Goal: Task Accomplishment & Management: Complete application form

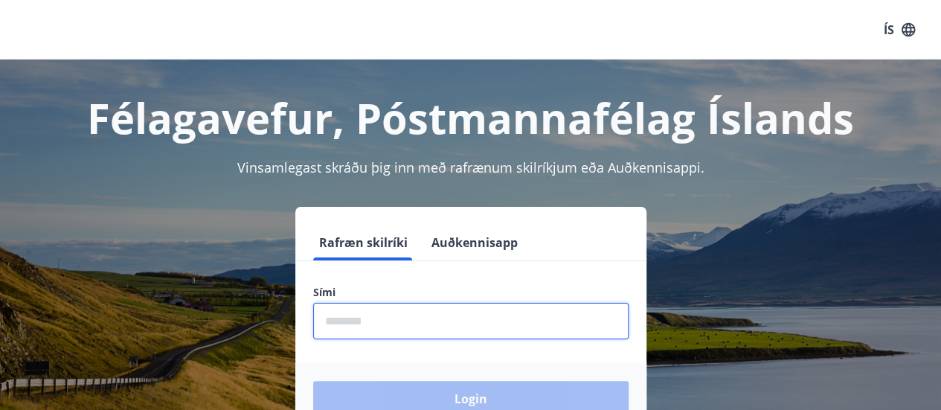
click at [348, 316] on input "phone" at bounding box center [470, 321] width 315 height 36
type input "********"
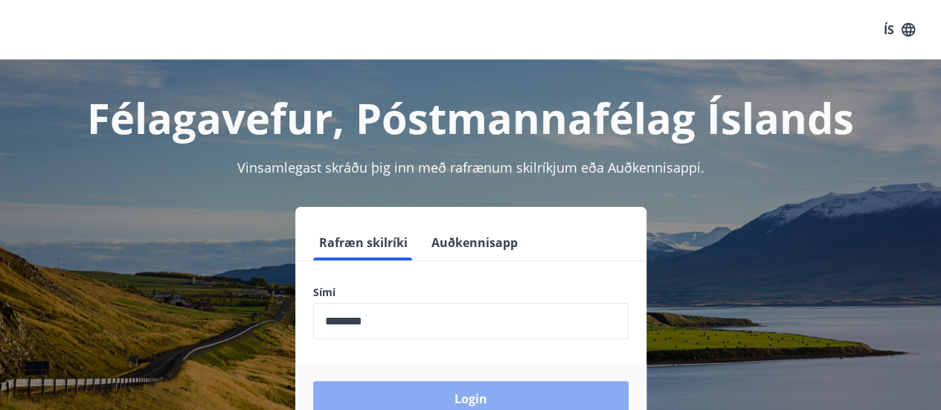
click at [383, 401] on button "Login" at bounding box center [470, 399] width 315 height 36
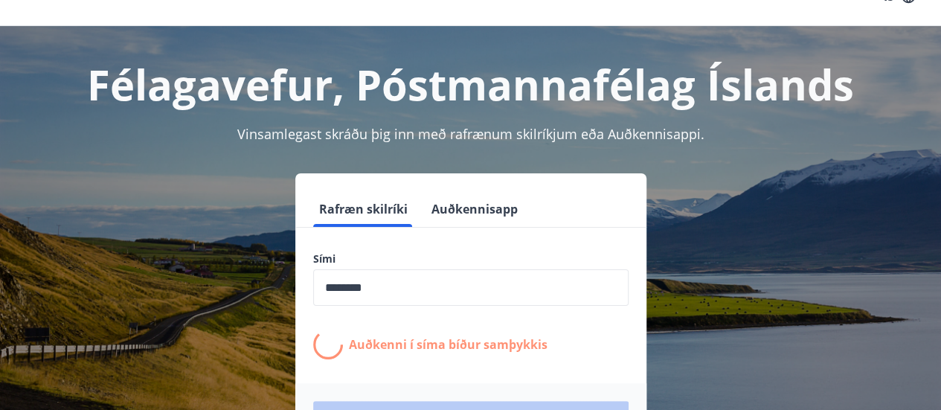
scroll to position [43, 0]
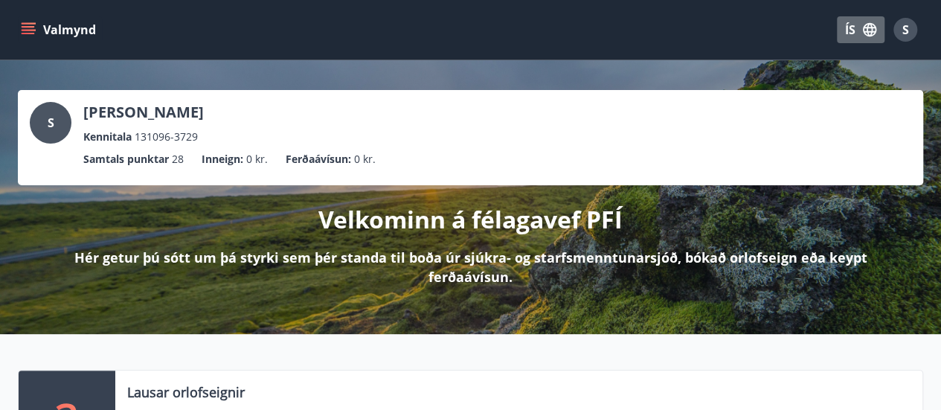
click at [870, 22] on icon "button" at bounding box center [869, 30] width 16 height 16
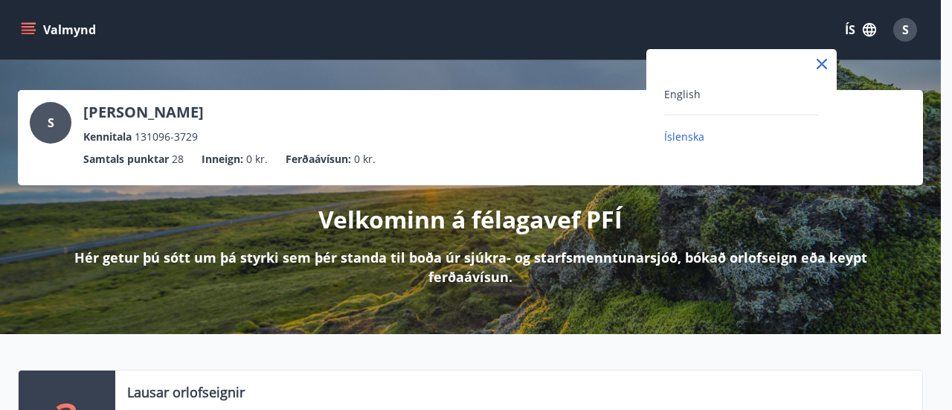
click at [699, 99] on div "English" at bounding box center [741, 94] width 155 height 18
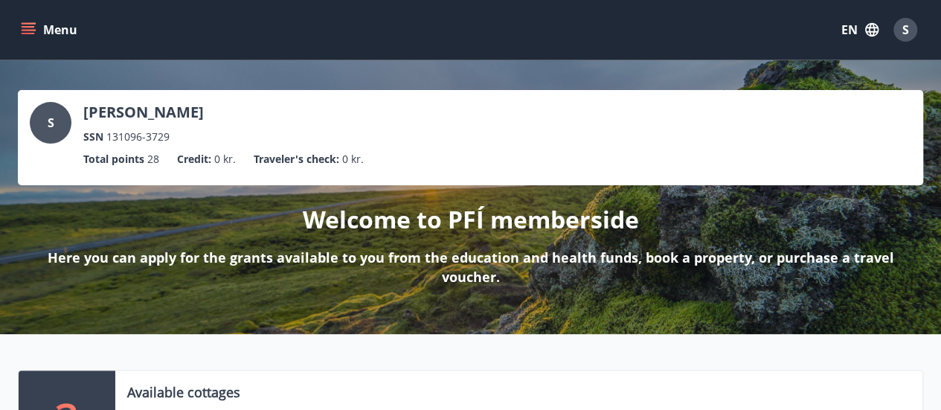
click at [57, 32] on button "Menu" at bounding box center [50, 29] width 65 height 27
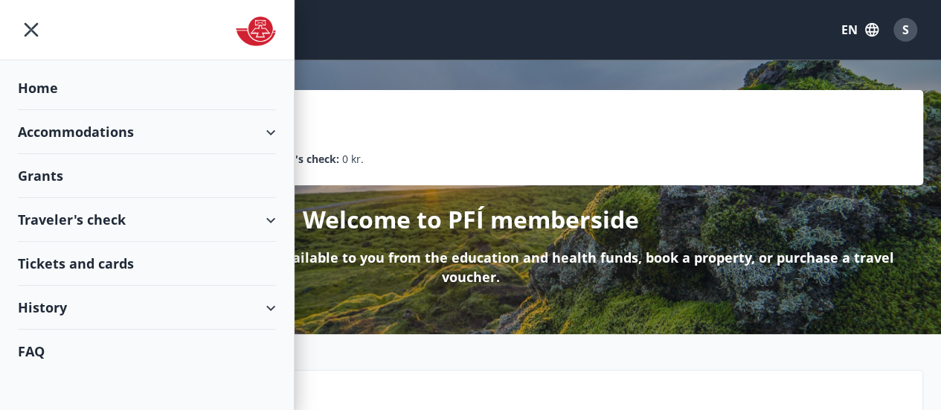
click at [113, 220] on div "Traveler's check" at bounding box center [147, 220] width 258 height 44
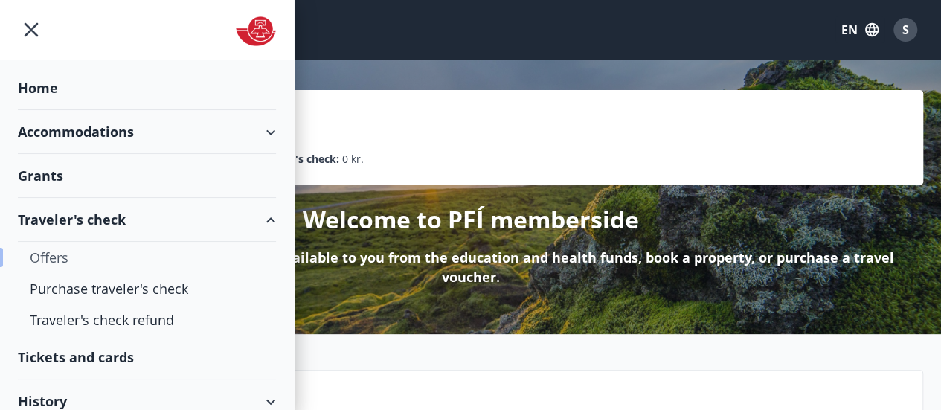
click at [89, 264] on div "Offers" at bounding box center [147, 257] width 234 height 31
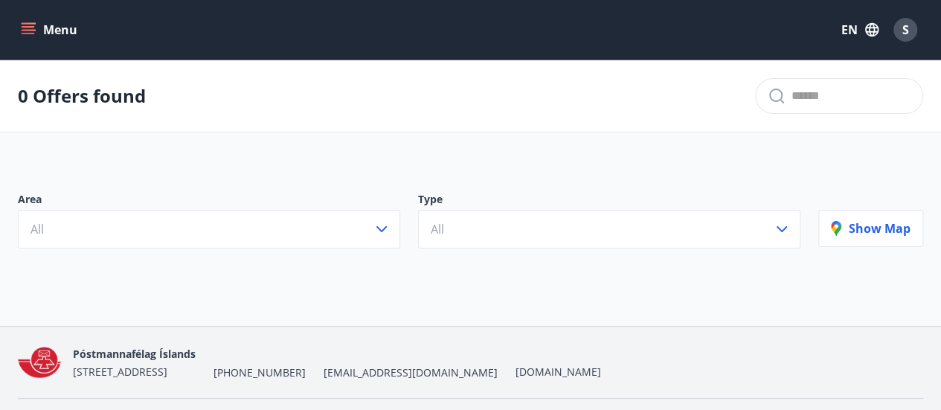
scroll to position [39, 0]
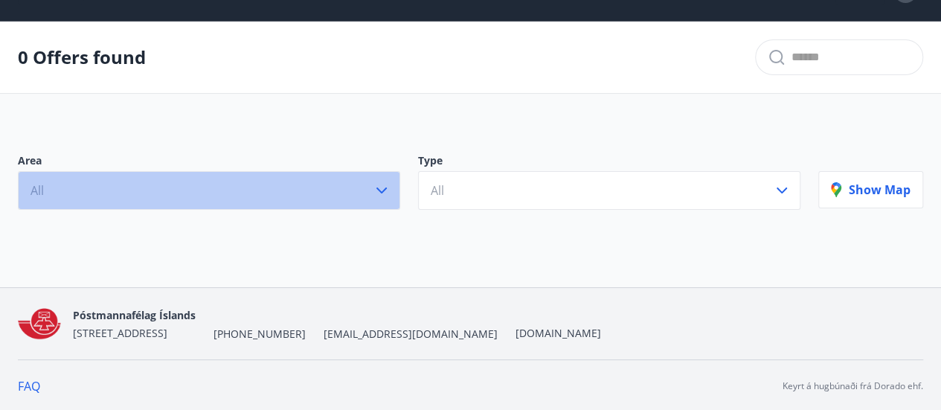
click at [378, 203] on button "All" at bounding box center [209, 190] width 382 height 39
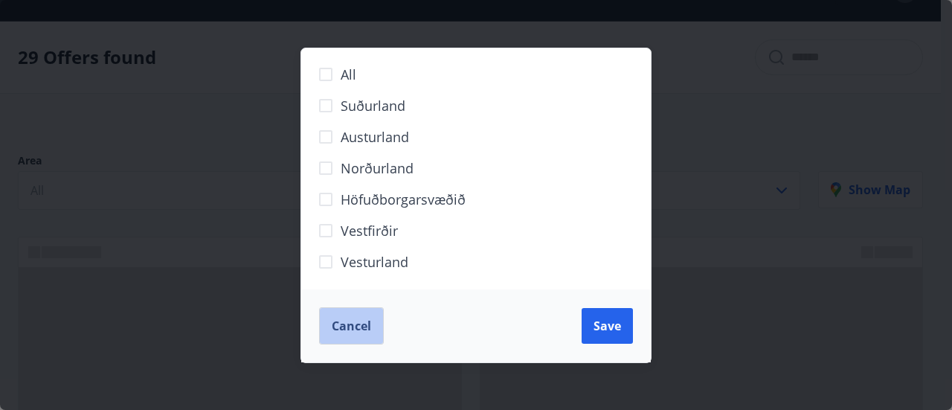
click at [353, 334] on button "Cancel" at bounding box center [351, 325] width 65 height 37
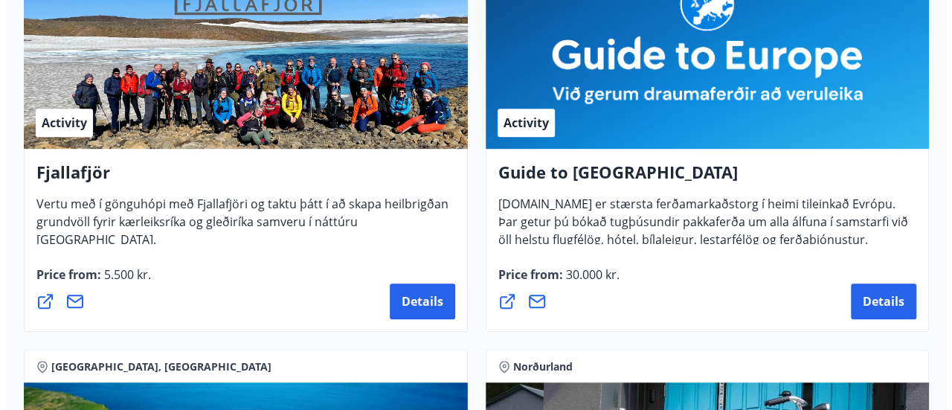
scroll to position [348, 0]
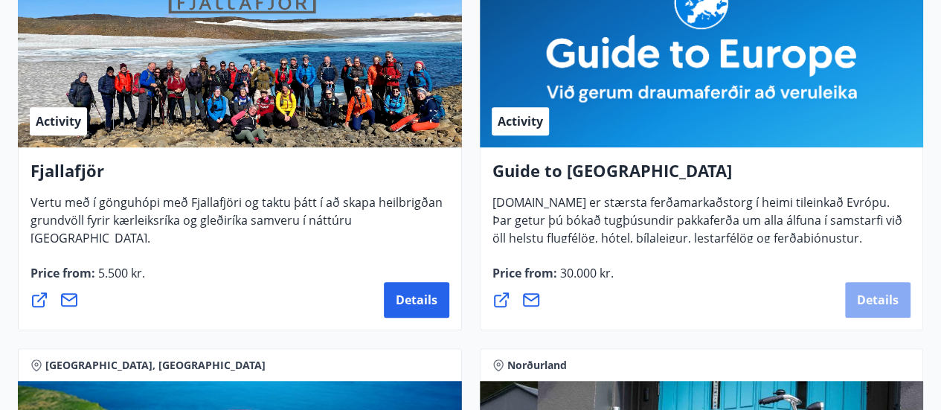
click at [875, 300] on span "Details" at bounding box center [878, 300] width 42 height 16
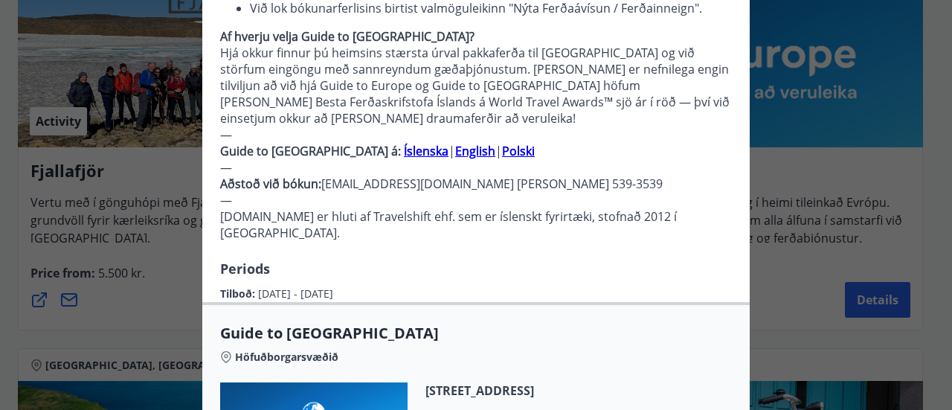
scroll to position [373, 0]
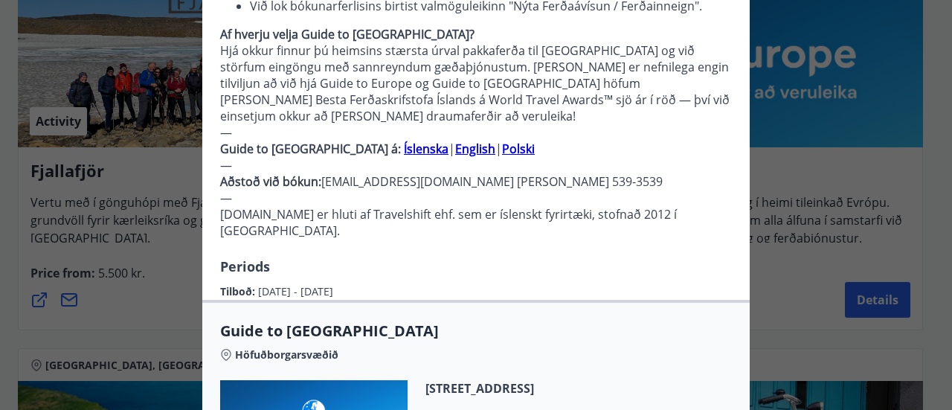
click at [455, 141] on strong "English" at bounding box center [475, 149] width 40 height 16
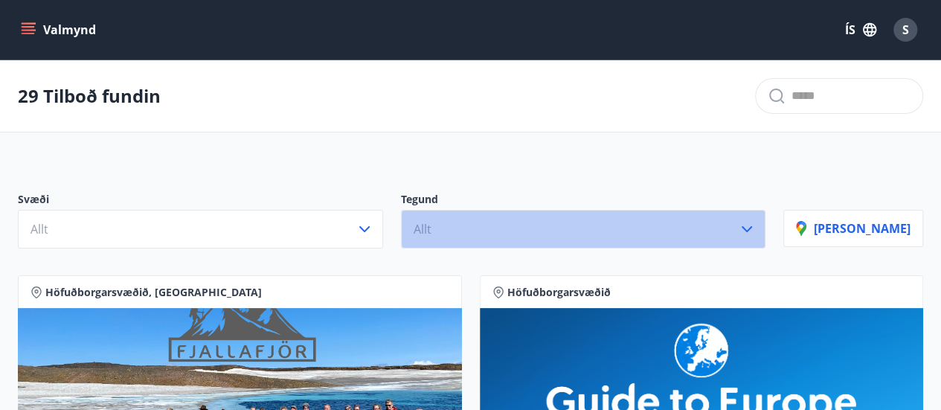
click at [710, 239] on button "Allt" at bounding box center [583, 229] width 365 height 39
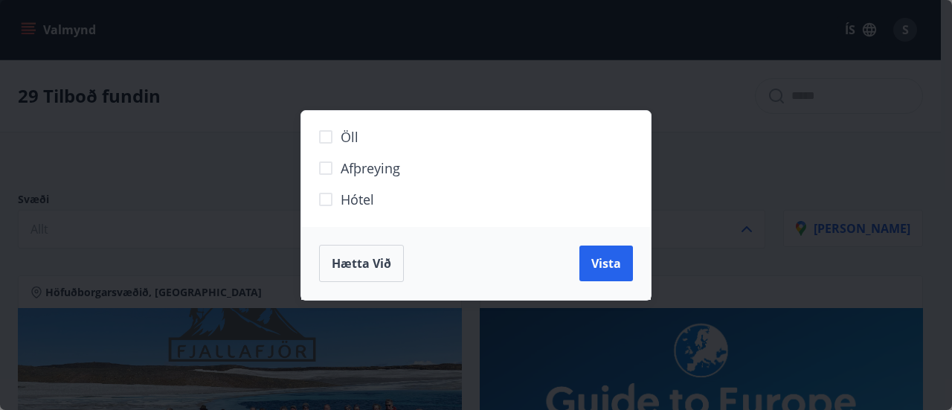
click at [376, 260] on span "Hætta við" at bounding box center [362, 263] width 60 height 16
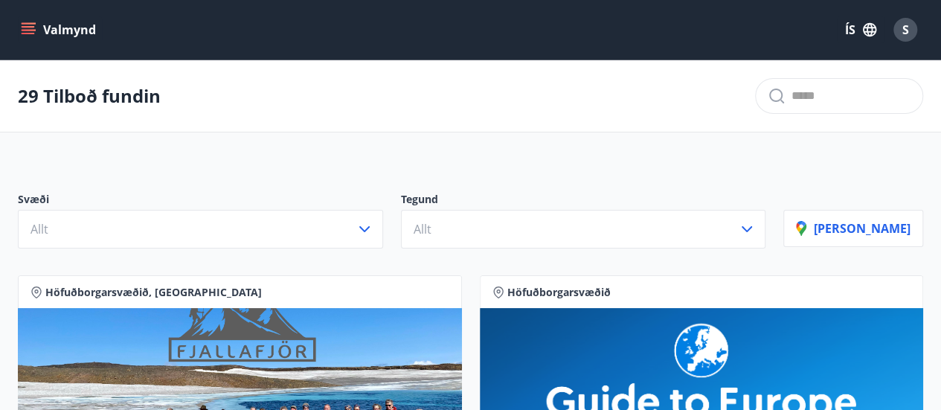
click at [28, 33] on icon "menu" at bounding box center [28, 33] width 13 height 1
click at [852, 39] on button "ÍS" at bounding box center [861, 29] width 48 height 27
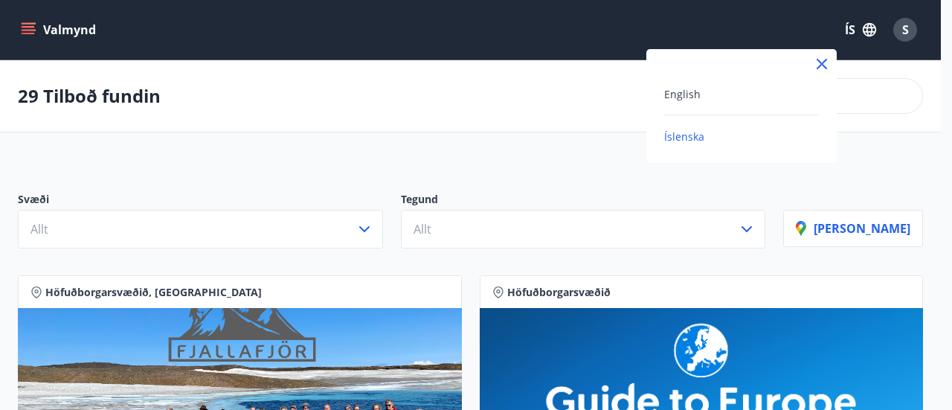
click at [723, 86] on div "English" at bounding box center [741, 94] width 155 height 18
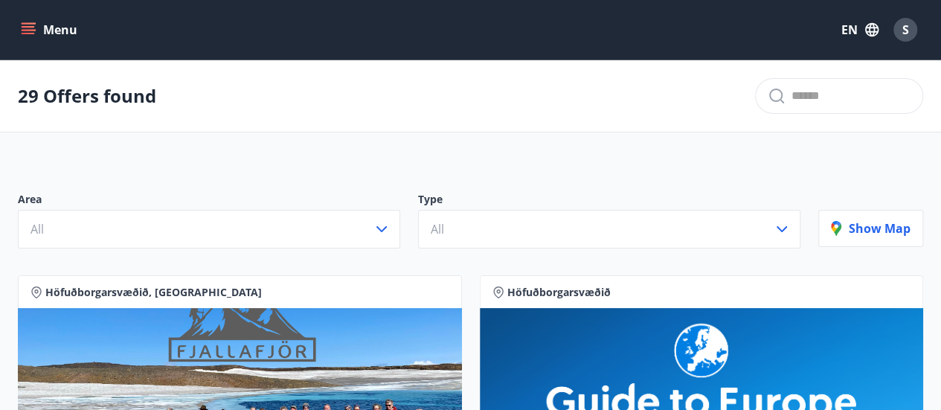
click at [25, 29] on icon "menu" at bounding box center [30, 29] width 16 height 1
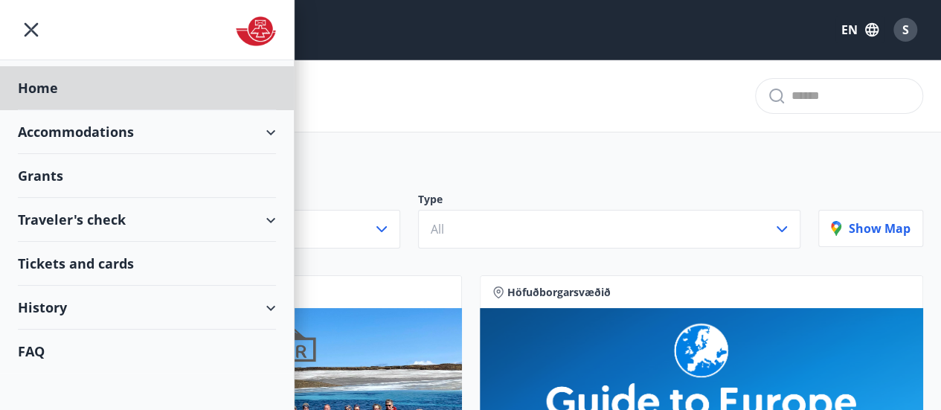
click at [103, 193] on div "Grants" at bounding box center [147, 176] width 258 height 44
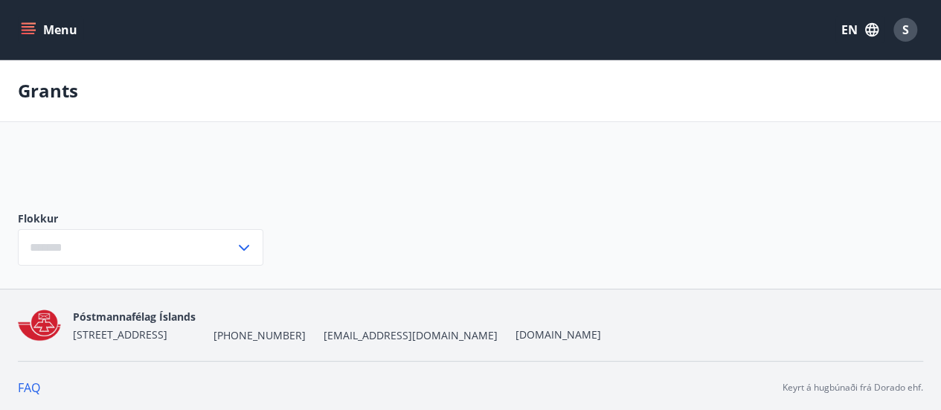
type input "***"
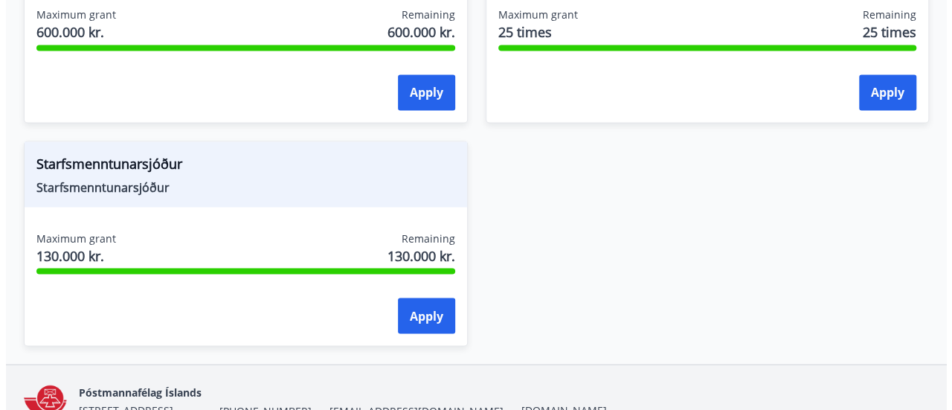
scroll to position [1309, 0]
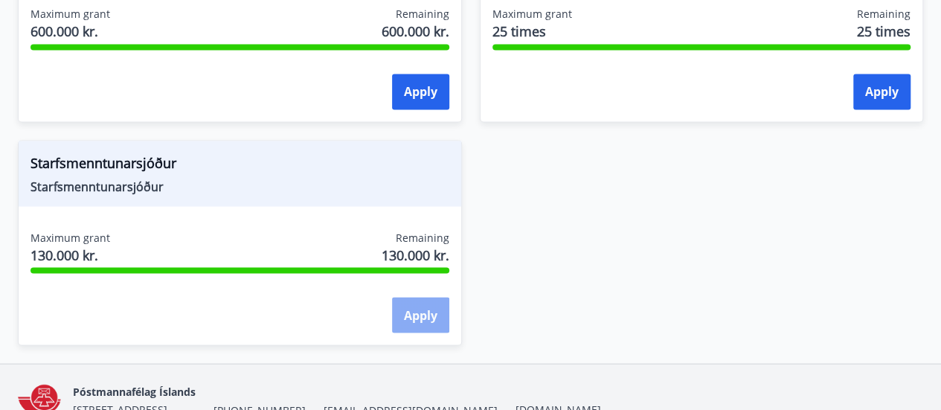
click at [426, 310] on button "Apply" at bounding box center [420, 315] width 57 height 36
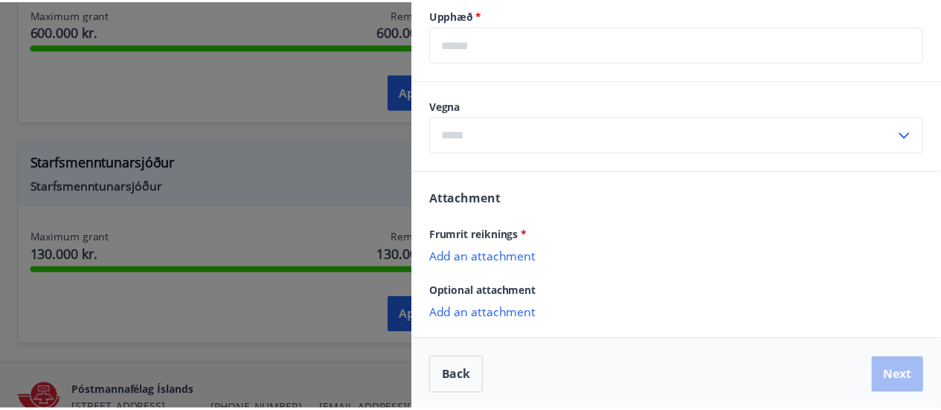
scroll to position [671, 0]
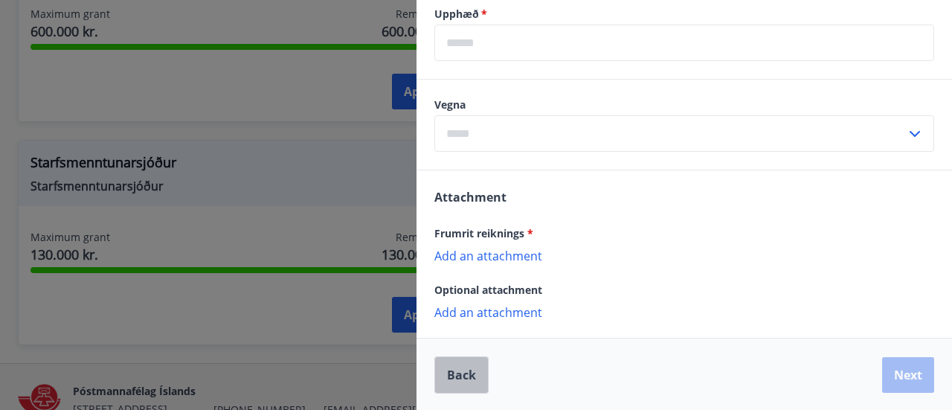
click at [463, 378] on button "Back" at bounding box center [461, 374] width 54 height 37
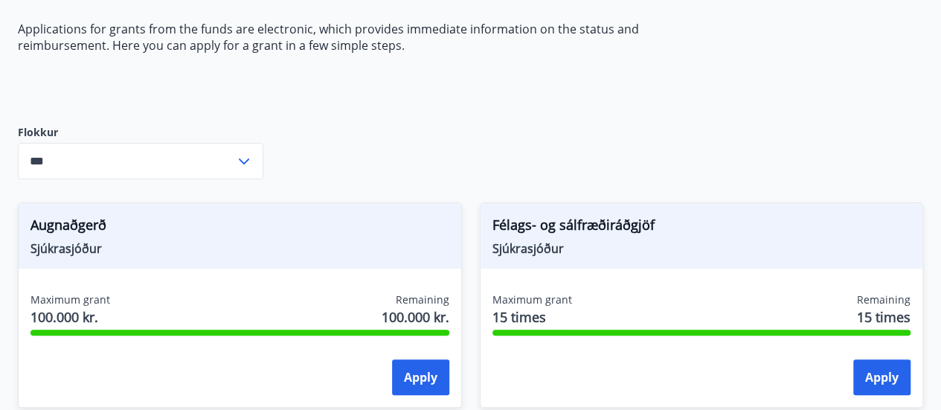
scroll to position [0, 0]
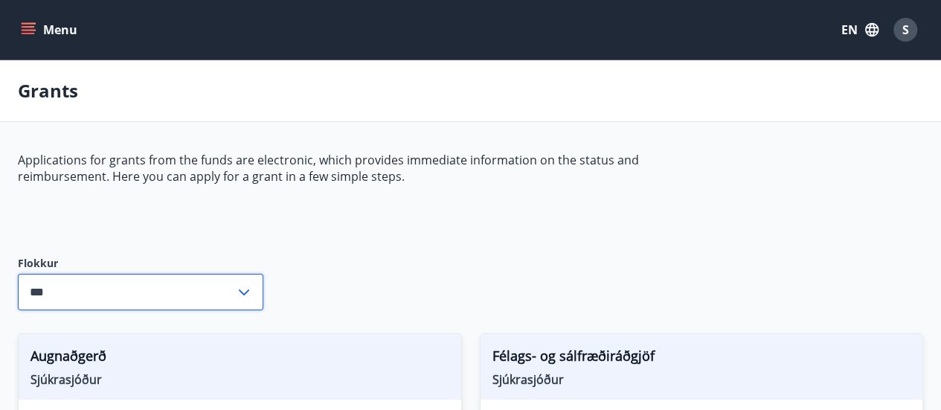
click at [201, 281] on input "***" at bounding box center [126, 292] width 217 height 36
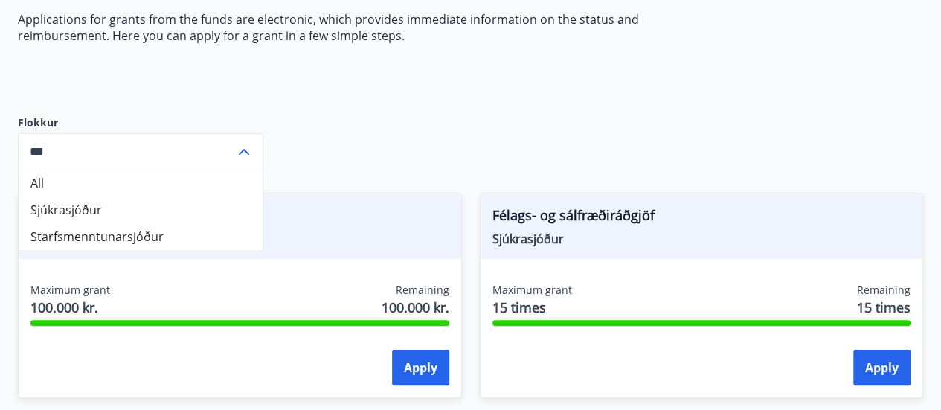
scroll to position [144, 0]
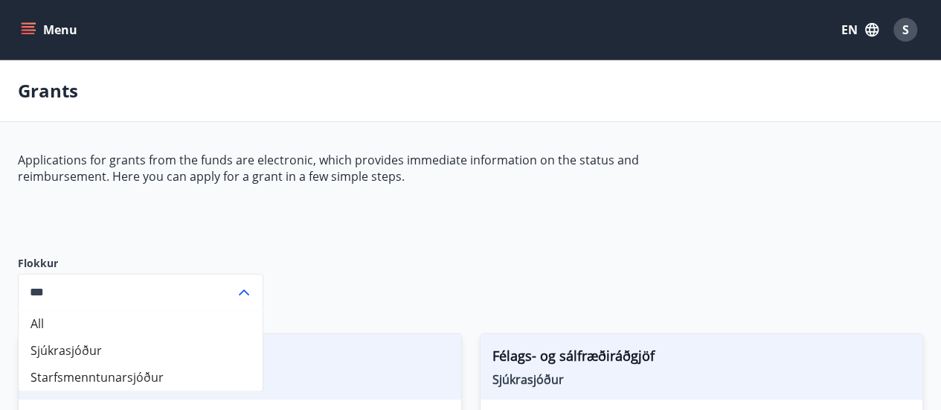
click at [36, 22] on button "Menu" at bounding box center [50, 29] width 65 height 27
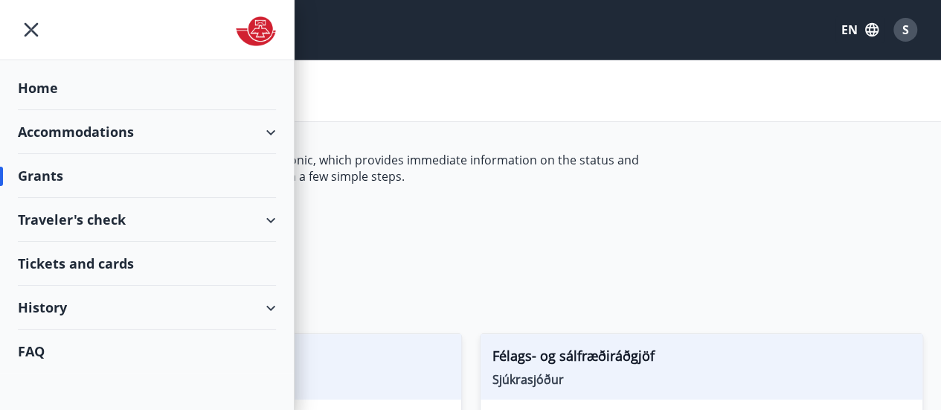
click at [76, 304] on div "History" at bounding box center [147, 308] width 258 height 44
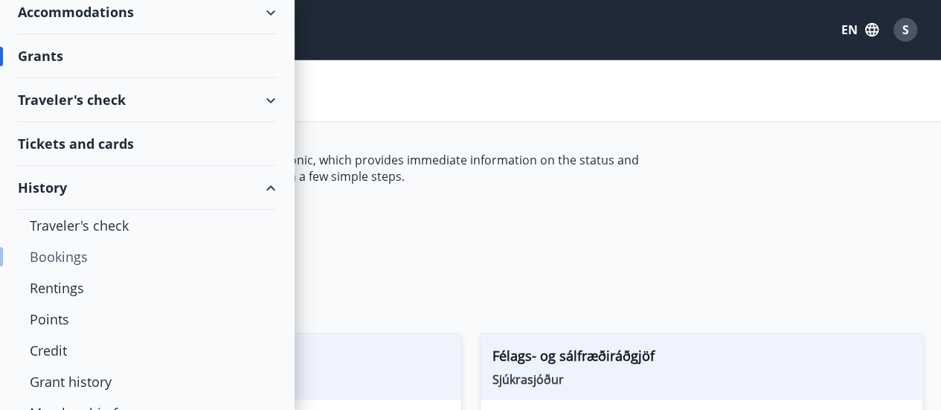
scroll to position [179, 0]
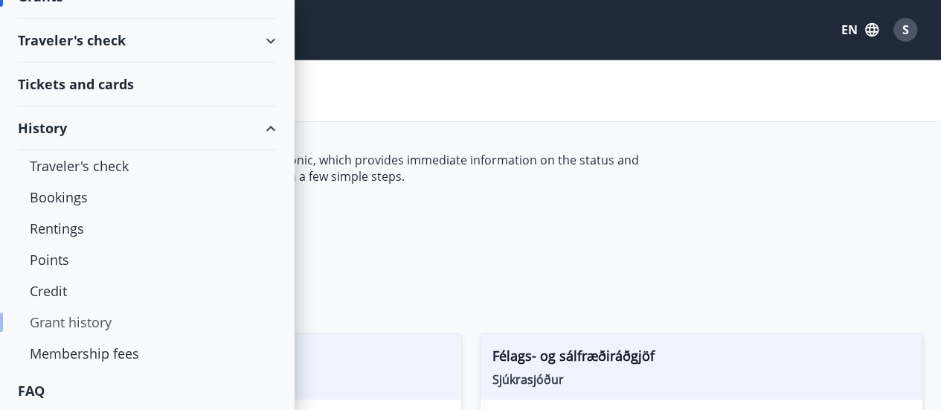
click at [43, 321] on div "Grant history" at bounding box center [147, 321] width 234 height 31
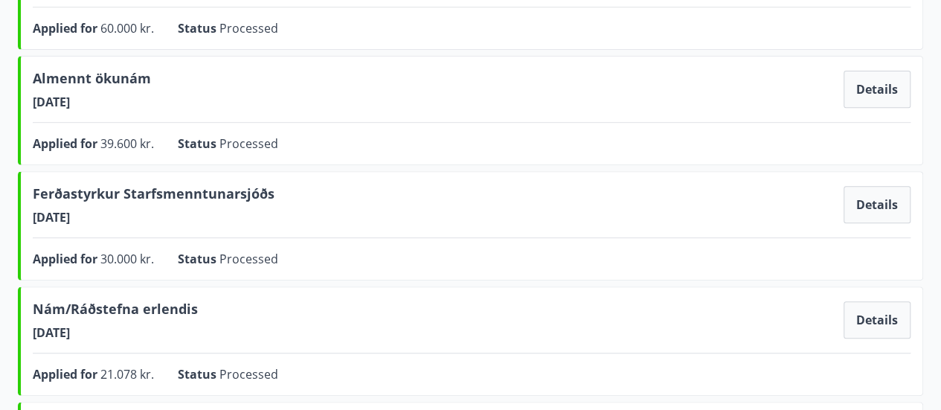
scroll to position [269, 0]
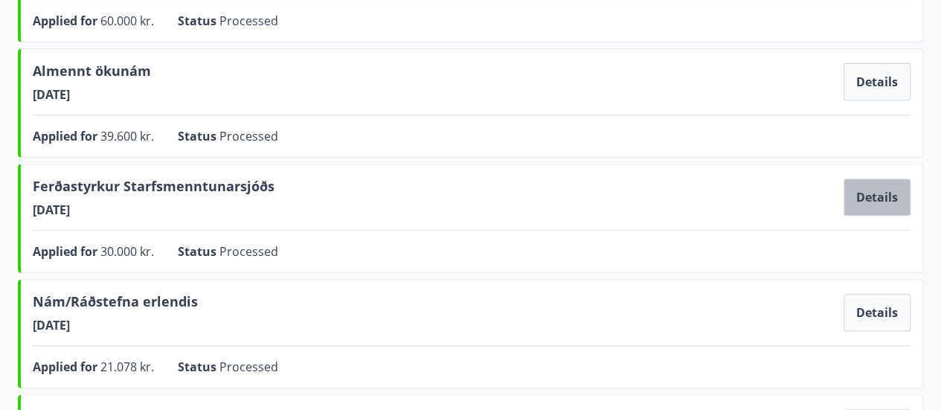
click at [890, 192] on button "Details" at bounding box center [877, 197] width 67 height 37
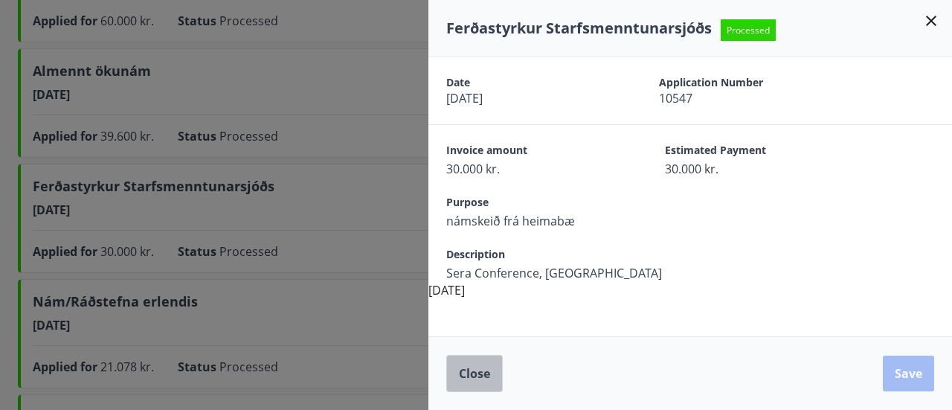
click at [480, 374] on span "Close" at bounding box center [474, 373] width 31 height 16
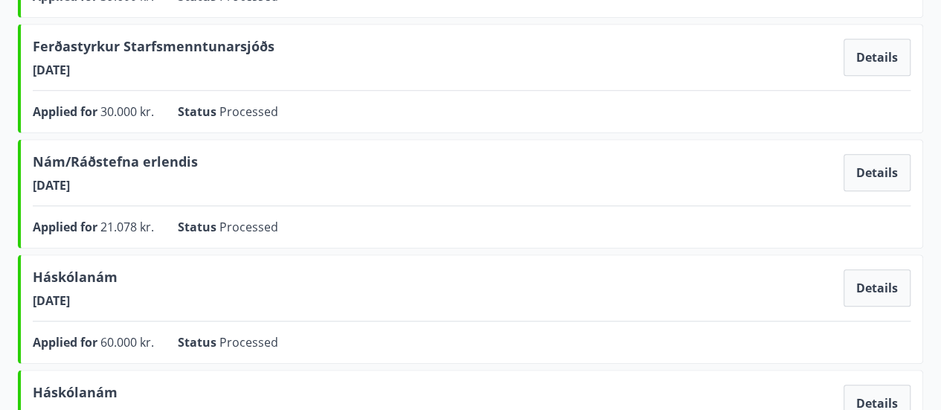
scroll to position [414, 0]
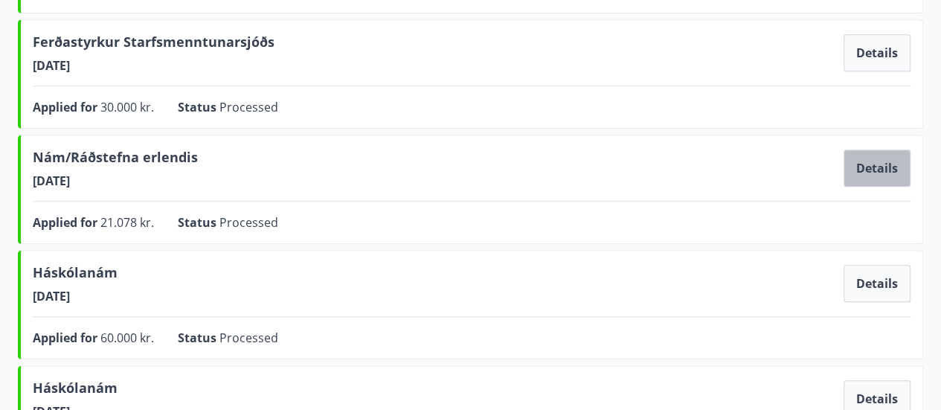
click at [882, 164] on button "Details" at bounding box center [877, 168] width 67 height 37
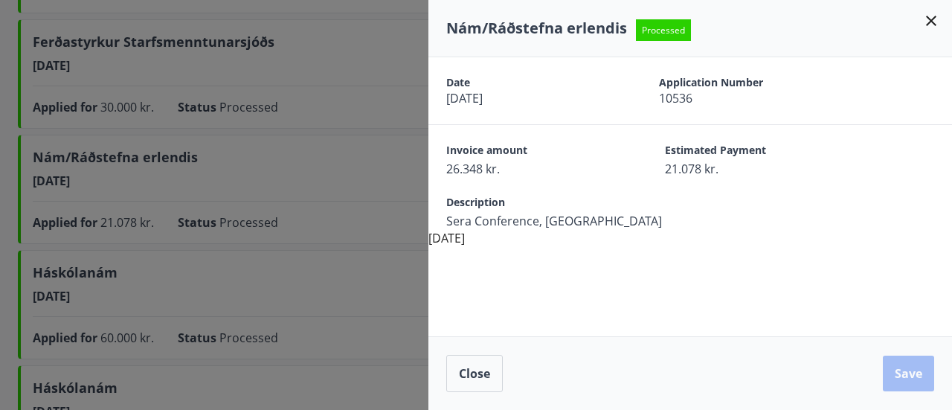
click at [936, 23] on icon at bounding box center [931, 21] width 18 height 18
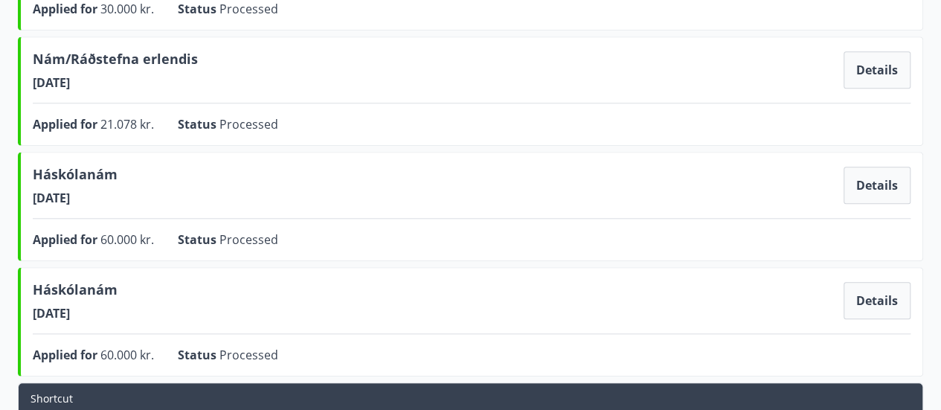
scroll to position [546, 0]
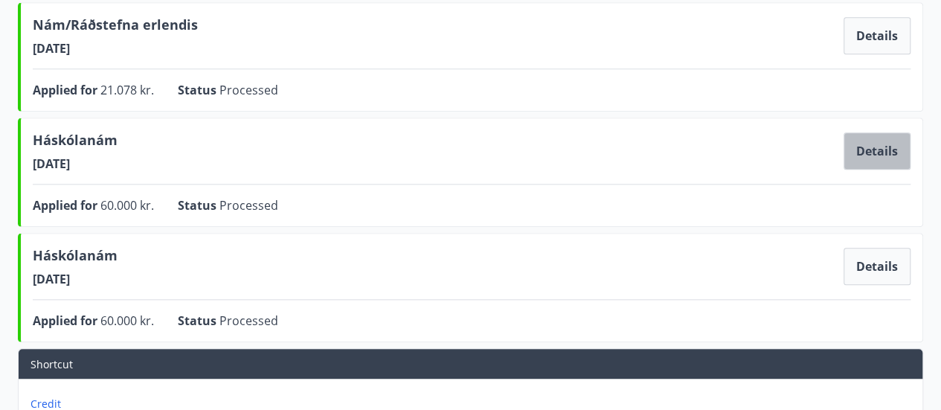
click at [888, 138] on button "Details" at bounding box center [877, 150] width 67 height 37
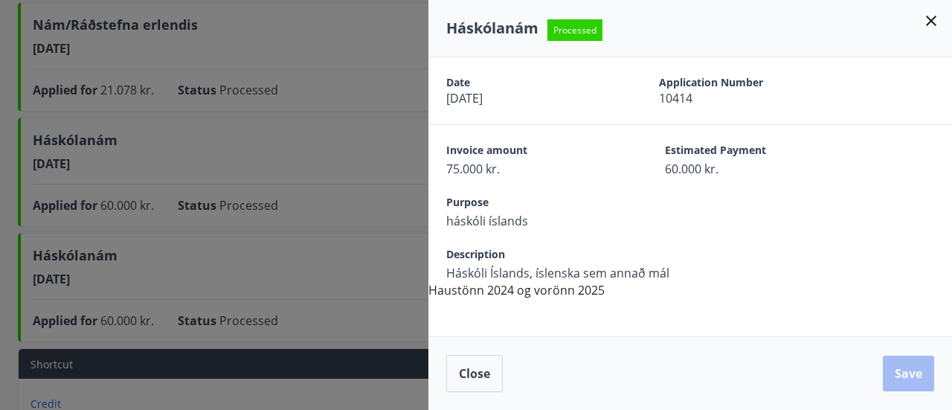
click at [925, 14] on icon at bounding box center [931, 21] width 18 height 18
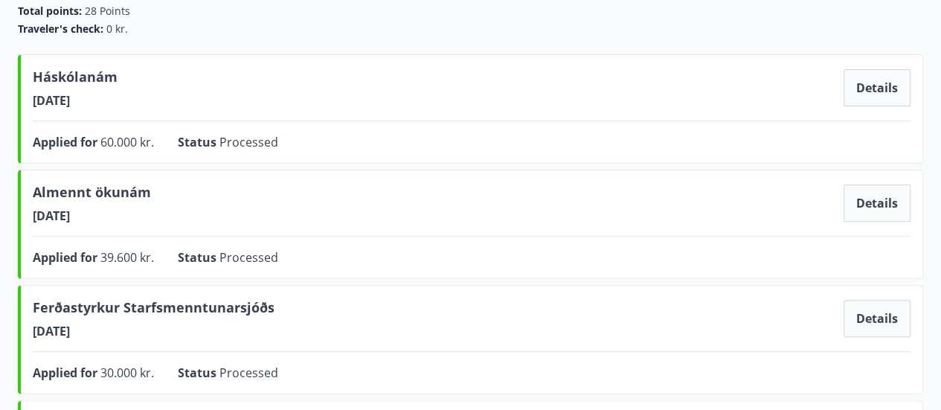
scroll to position [150, 0]
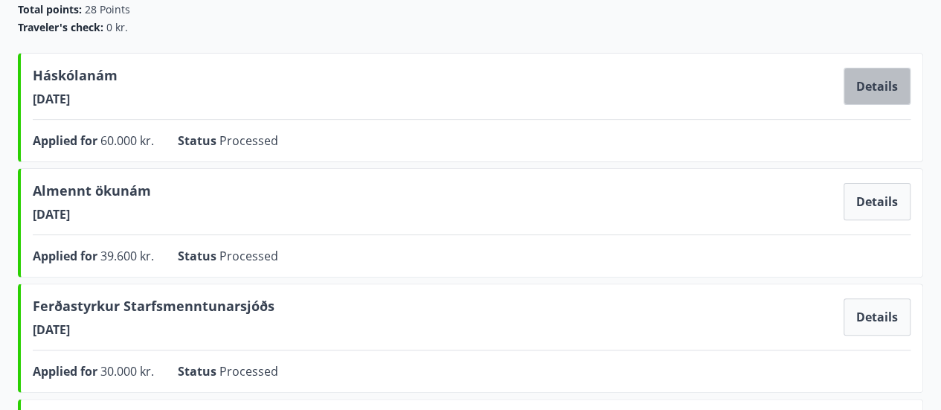
click at [899, 83] on button "Details" at bounding box center [877, 86] width 67 height 37
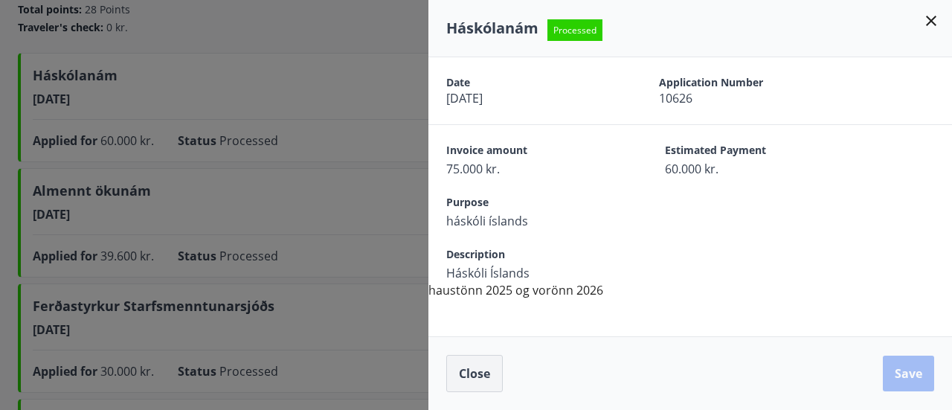
click at [464, 377] on span "Close" at bounding box center [474, 373] width 31 height 16
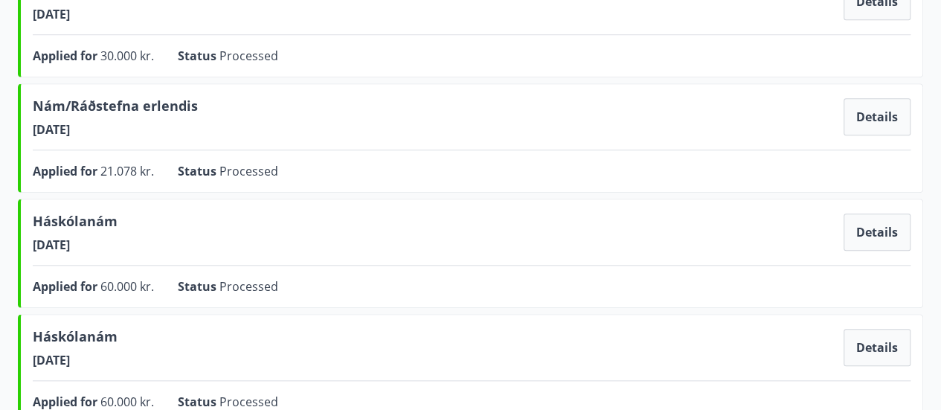
scroll to position [464, 0]
